Goal: Find specific page/section: Find specific page/section

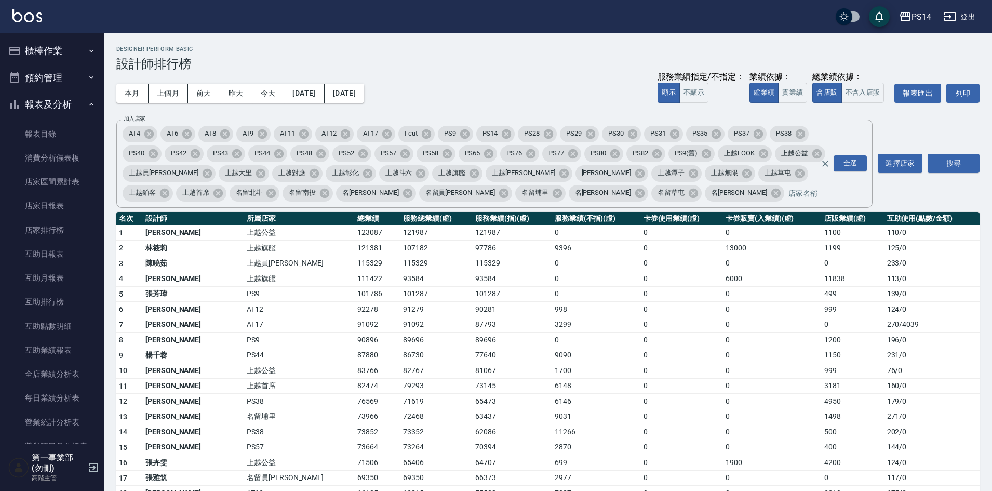
scroll to position [312, 0]
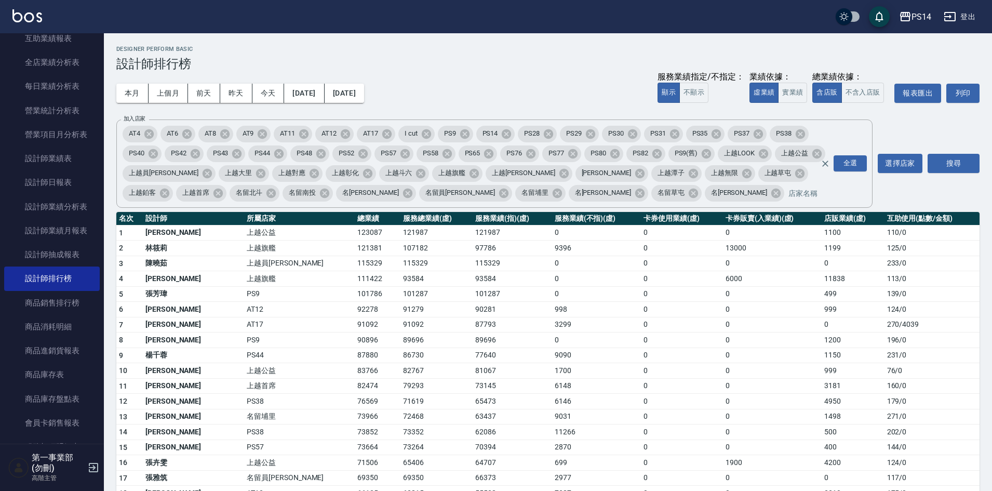
click at [519, 66] on h3 "設計師排行榜" at bounding box center [547, 64] width 863 height 15
click at [507, 68] on h3 "設計師排行榜" at bounding box center [547, 64] width 863 height 15
click at [509, 88] on div "本月 上個月 [DATE] [DATE] [DATE] [DATE] [DATE] 服務業績指定/不指定： 顯示 不顯示 業績依據： 虛業績 實業績 總業績依…" at bounding box center [547, 93] width 863 height 44
click at [502, 69] on h3 "設計師排行榜" at bounding box center [547, 64] width 863 height 15
drag, startPoint x: 394, startPoint y: 321, endPoint x: 78, endPoint y: 152, distance: 357.6
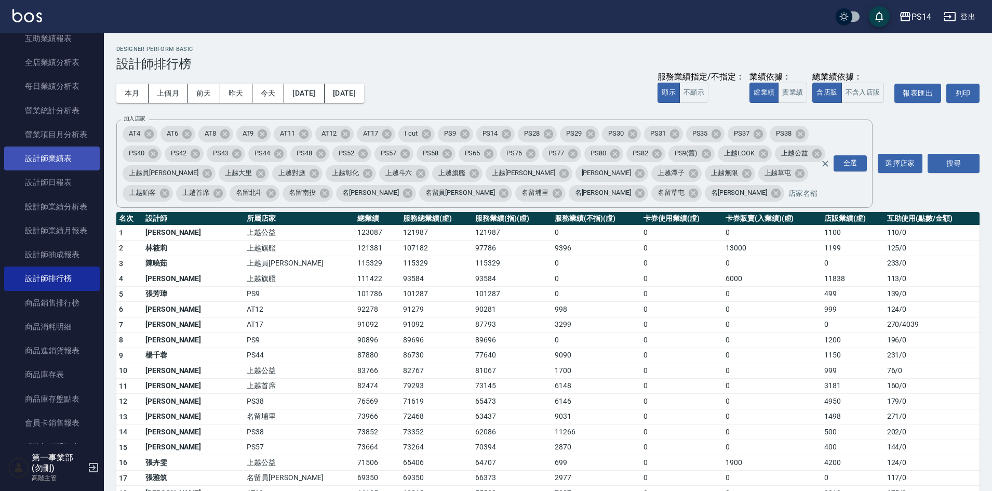
click at [400, 320] on td "91092" at bounding box center [436, 325] width 72 height 16
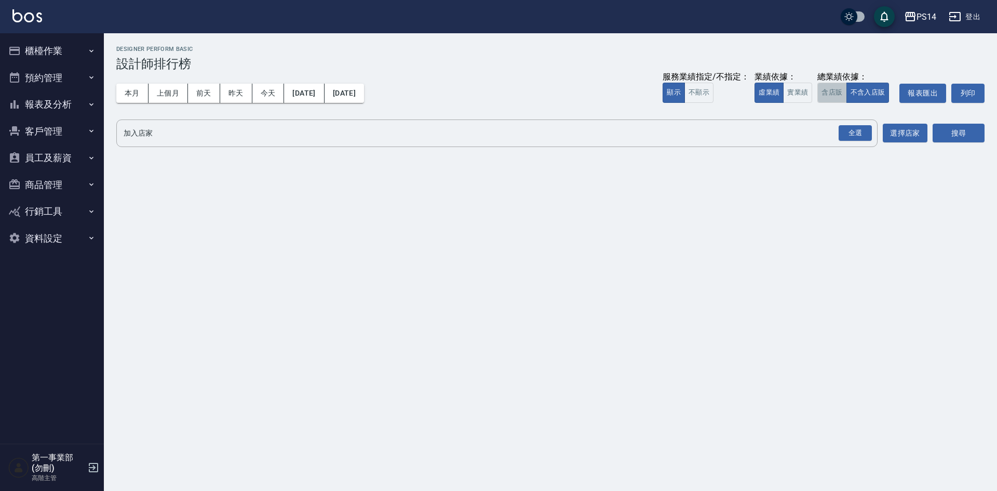
click at [820, 97] on button "含店販" at bounding box center [832, 93] width 29 height 20
click at [857, 132] on div "全選" at bounding box center [855, 133] width 33 height 16
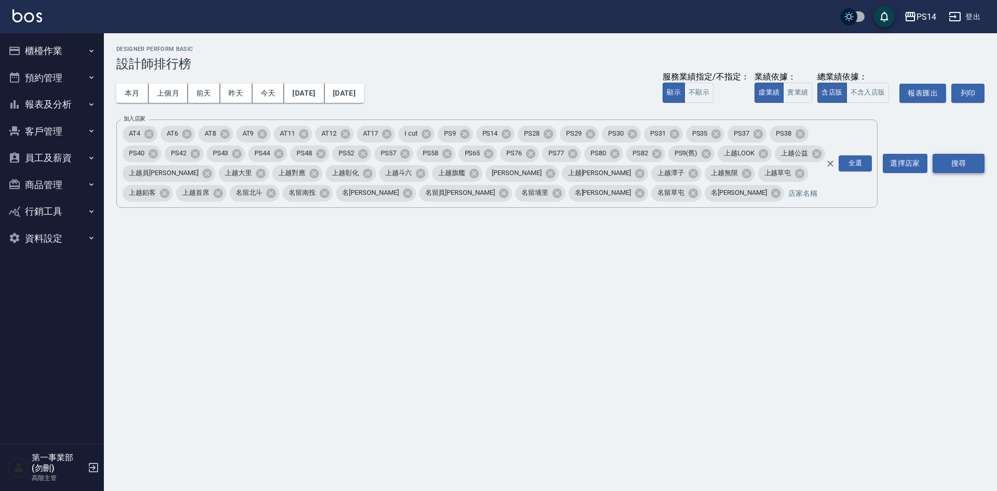
click at [959, 155] on button "搜尋" at bounding box center [959, 163] width 52 height 19
